Goal: Task Accomplishment & Management: Complete application form

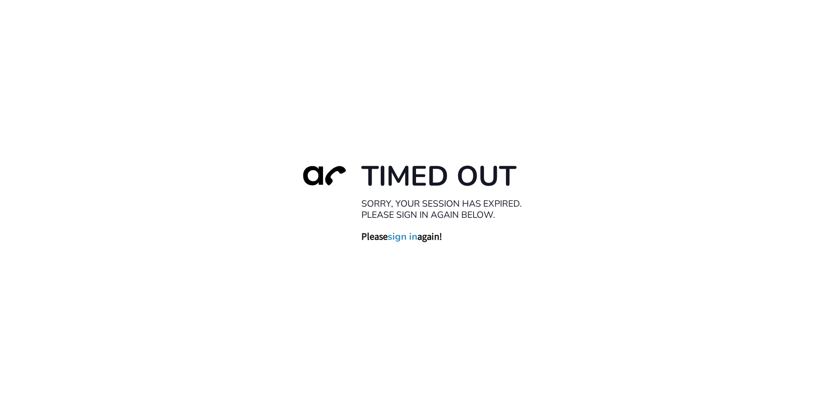
click at [402, 239] on link "sign in" at bounding box center [403, 237] width 30 height 12
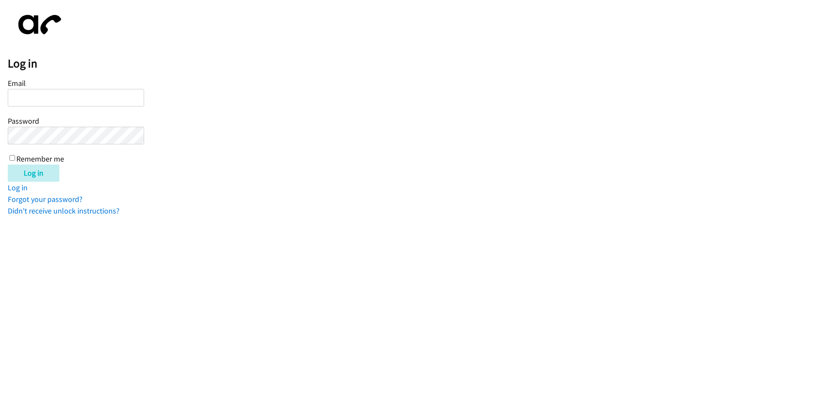
click at [98, 97] on input "Email" at bounding box center [76, 98] width 136 height 18
click at [37, 93] on input "ba" at bounding box center [76, 98] width 136 height 18
type input "[EMAIL_ADDRESS][DOMAIN_NAME]"
click at [13, 159] on input "Remember me" at bounding box center [12, 158] width 6 height 6
checkbox input "true"
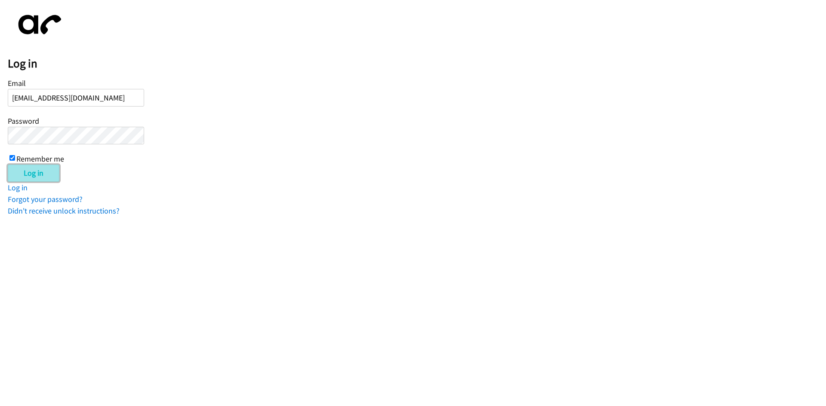
click at [27, 174] on input "Log in" at bounding box center [34, 173] width 52 height 17
